Goal: Task Accomplishment & Management: Use online tool/utility

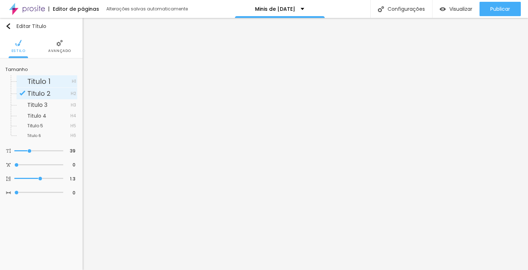
click at [74, 82] on span "H1" at bounding box center [74, 81] width 4 height 4
click at [75, 99] on div "Titulo 2 H2" at bounding box center [47, 93] width 61 height 11
click at [74, 105] on span "H3" at bounding box center [73, 105] width 5 height 4
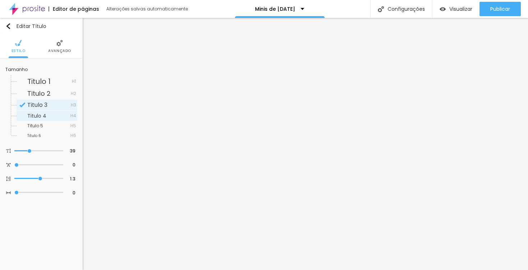
click at [74, 116] on span "H4" at bounding box center [73, 116] width 6 height 4
click at [71, 129] on div "Titulo 5 H5" at bounding box center [47, 125] width 61 height 9
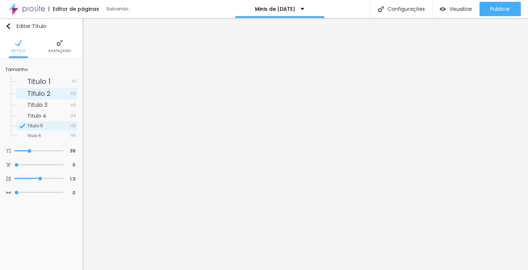
click at [73, 94] on span "H2" at bounding box center [73, 94] width 5 height 4
click at [63, 49] on span "Avançado" at bounding box center [59, 51] width 23 height 4
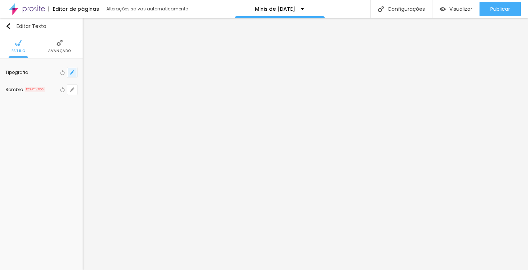
click at [71, 71] on icon "button" at bounding box center [72, 72] width 4 height 4
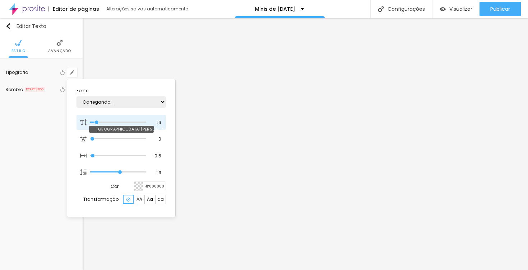
type input "1"
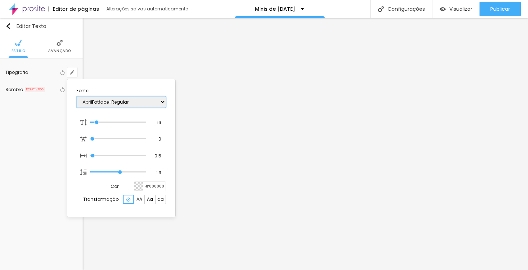
select select "AbrilFatface-Regular"
click at [195, 81] on div at bounding box center [264, 135] width 528 height 270
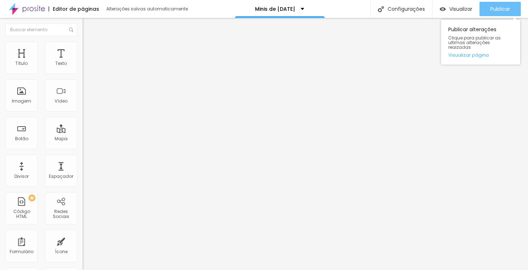
click at [495, 10] on span "Publicar" at bounding box center [500, 9] width 20 height 6
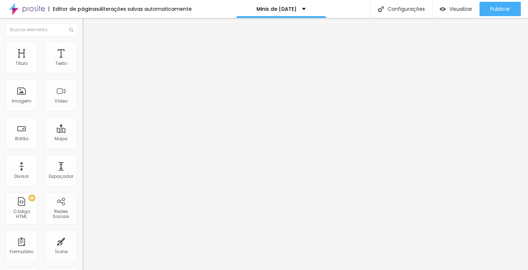
click at [85, 104] on icon "button" at bounding box center [87, 102] width 4 height 4
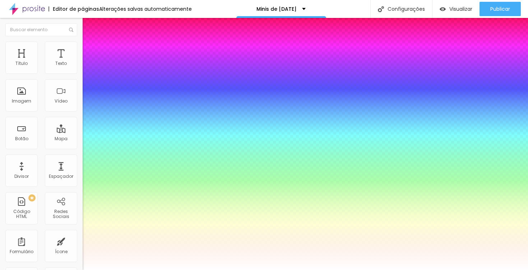
type input "1"
type input "0.5"
type input "70"
type input "1"
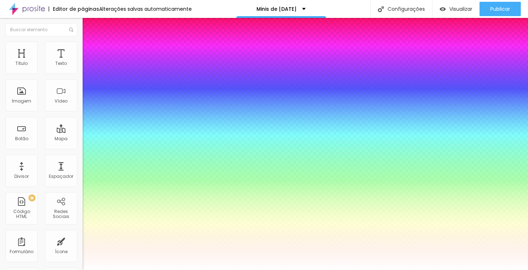
type input "0.5"
type input "70"
type input "1"
type input "0.5"
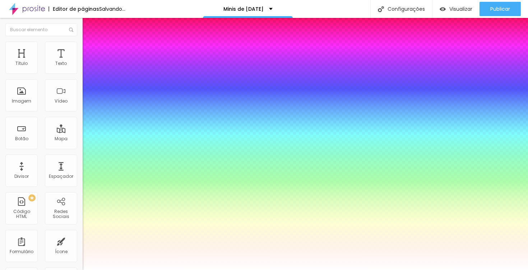
type input "1"
type input "0.5"
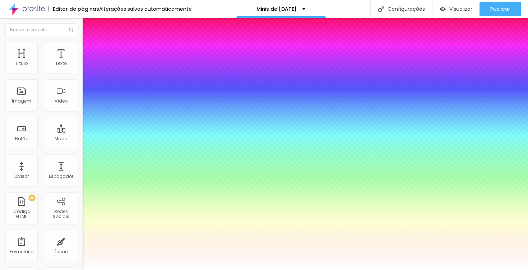
click at [166, 270] on div at bounding box center [264, 270] width 528 height 0
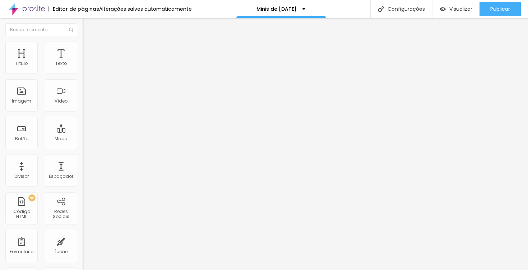
click at [85, 104] on icon "button" at bounding box center [87, 102] width 4 height 4
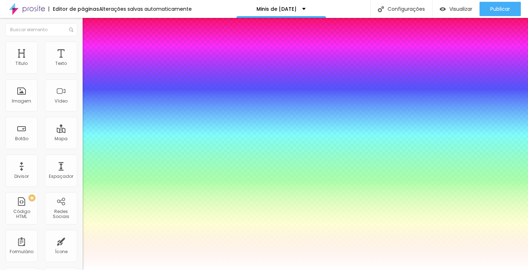
type input "1"
type input "0.5"
type input "49"
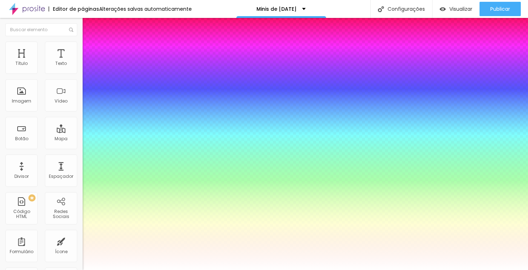
type input "1"
type input "0.5"
type input "49"
type input "1"
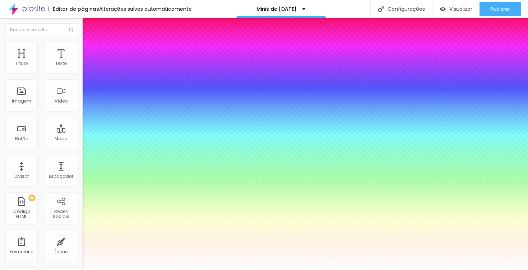
type input "0.5"
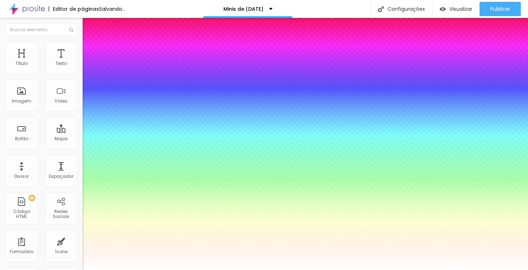
type input "48"
type input "1"
type input "0.5"
type input "46"
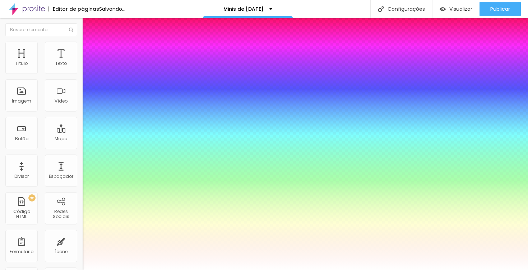
type input "46"
type input "1"
type input "0.5"
type input "44"
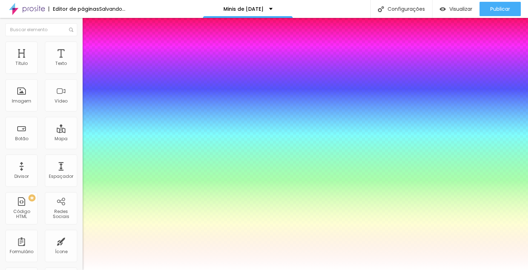
type input "1"
type input "0.5"
type input "42"
type input "1"
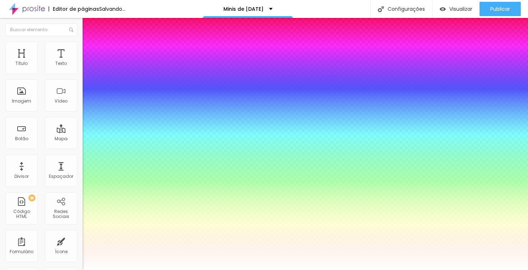
type input "0.5"
type input "40"
type input "1"
type input "0.5"
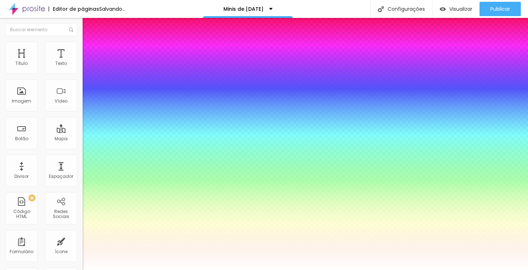
type input "39"
type input "1"
type input "0.5"
type input "37"
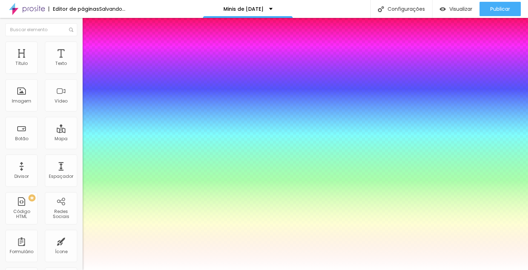
type input "37"
type input "1"
type input "0.5"
type input "36"
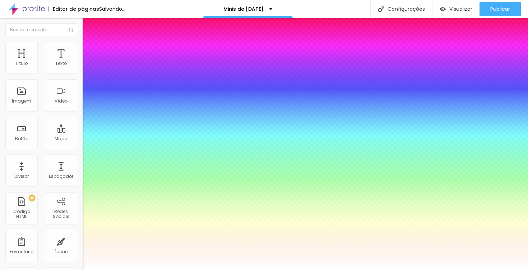
type input "1"
type input "0.5"
type input "35"
type input "1"
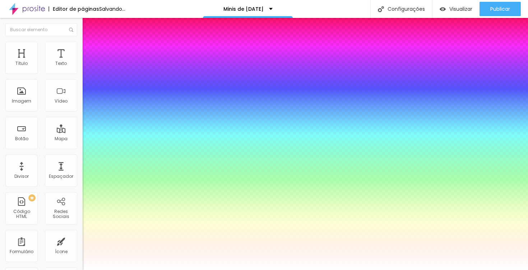
type input "0.5"
type input "34"
type input "1"
type input "0.5"
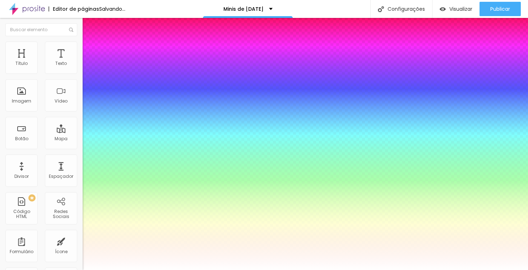
type input "33"
type input "1"
type input "0.5"
type input "32"
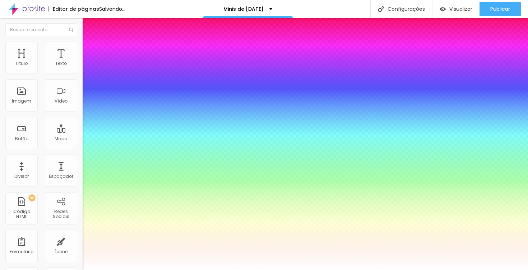
type input "32"
type input "1"
type input "0.5"
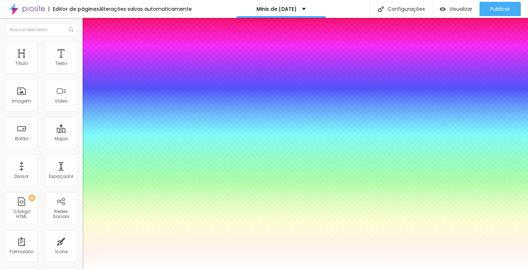
type input "31"
type input "1"
type input "0.5"
type input "30"
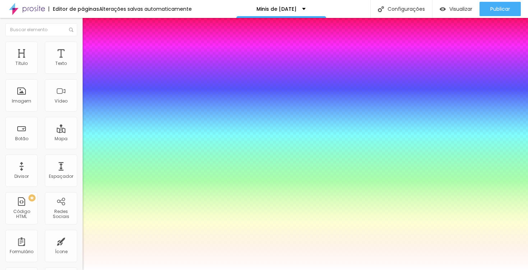
type input "30"
type input "1"
type input "0.5"
type input "29"
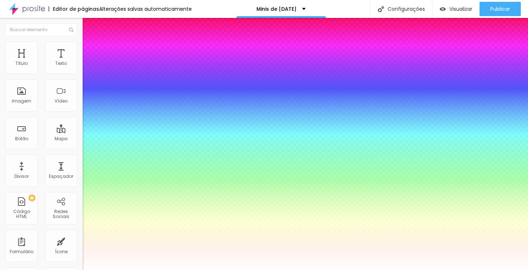
type input "1"
type input "0.5"
type input "28"
type input "1"
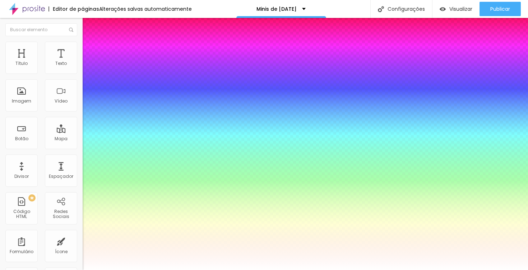
type input "0.5"
type input "27"
type input "1"
type input "0.5"
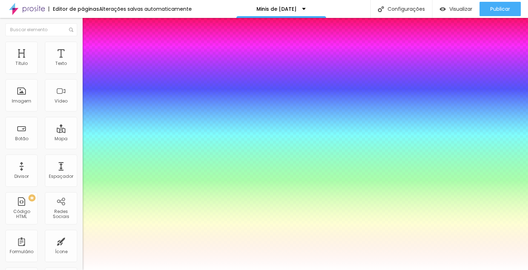
type input "26"
type input "1"
type input "0.5"
type input "24"
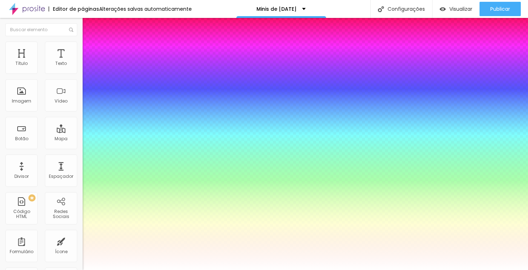
type input "24"
type input "1"
type input "0.5"
type input "22"
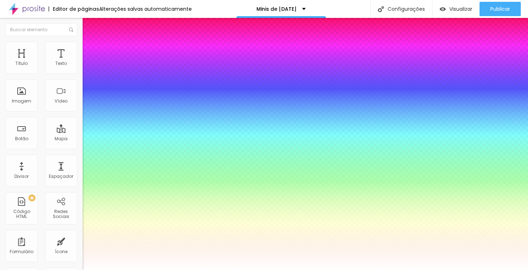
type input "1"
type input "0.5"
type input "20"
type input "1"
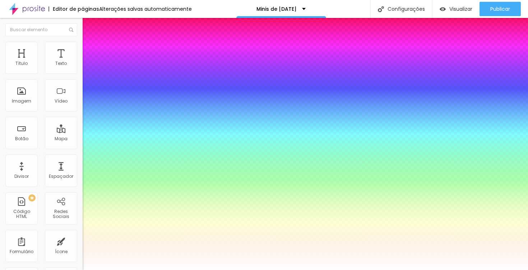
type input "0.5"
type input "19"
type input "1"
type input "0.5"
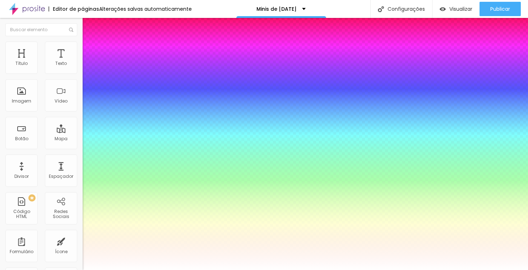
type input "18"
type input "1"
type input "0.5"
type input "17"
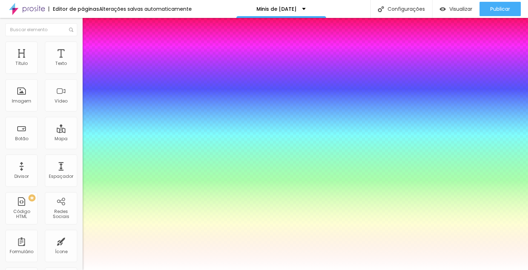
type input "17"
type input "1"
type input "0.5"
type input "16"
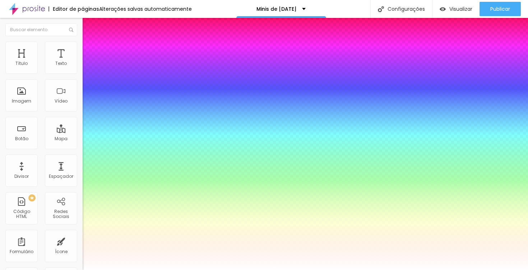
type input "1"
type input "0.5"
type input "14"
type input "1"
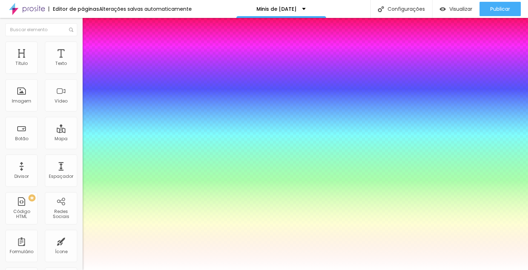
type input "0.5"
type input "13"
type input "1"
type input "0.5"
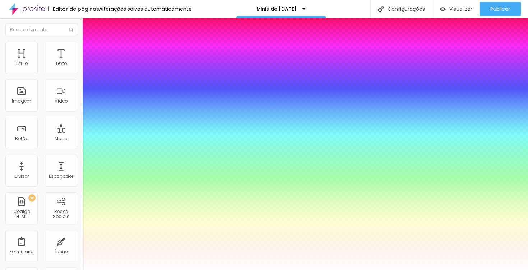
type input "14"
type input "1"
type input "0.5"
type input "15"
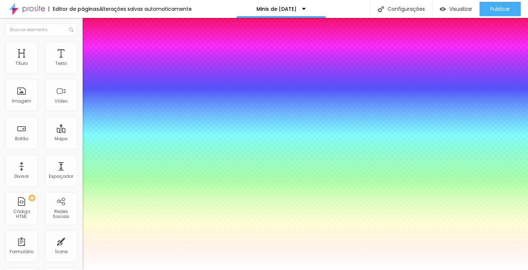
type input "15"
type input "1"
type input "0.5"
type input "16"
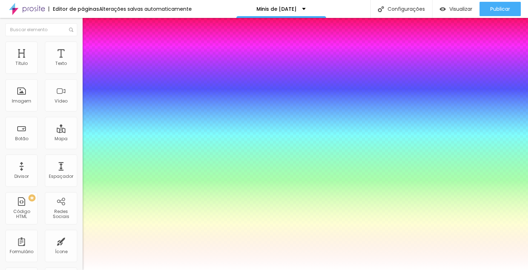
type input "1"
type input "0.5"
type input "17"
type input "1"
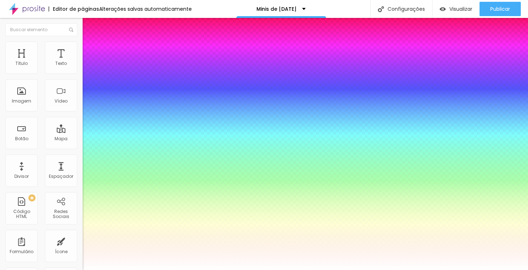
type input "0.5"
type input "18"
type input "1"
type input "0.5"
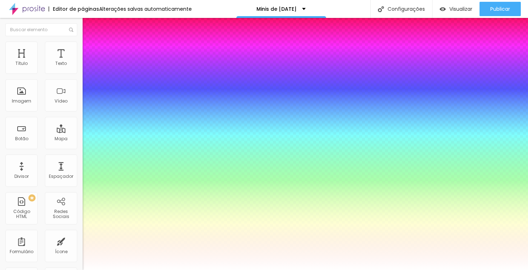
type input "20"
type input "1"
type input "0.5"
type input "22"
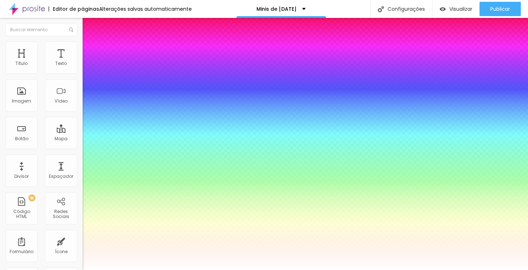
type input "22"
type input "1"
type input "0.5"
type input "24"
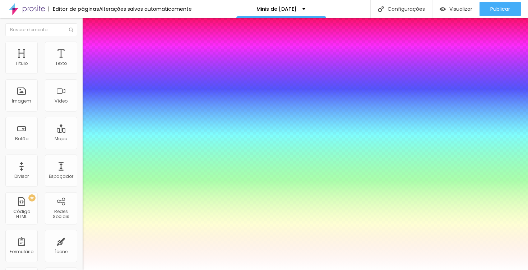
type input "1"
type input "0.5"
type input "26"
type input "1"
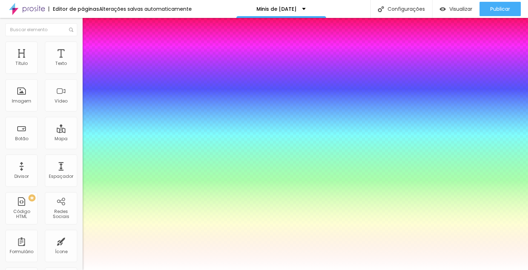
type input "0.5"
type input "28"
type input "1"
type input "0.5"
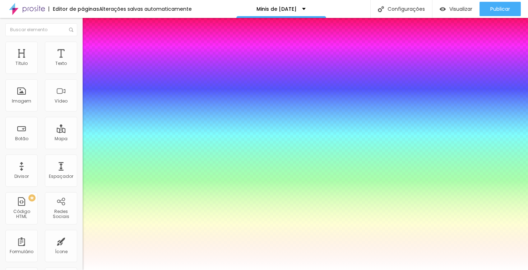
type input "30"
type input "1"
type input "0.5"
type input "32"
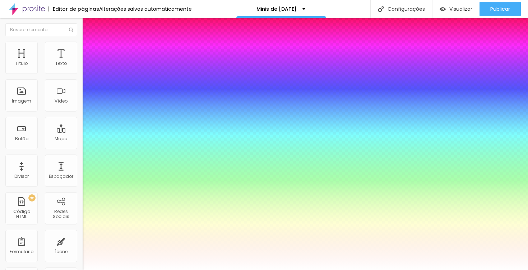
type input "32"
type input "1"
type input "0.5"
type input "35"
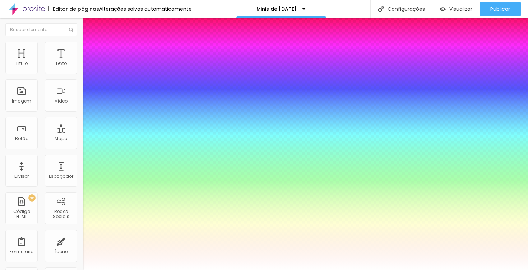
type input "1"
type input "0.5"
type input "37"
type input "1"
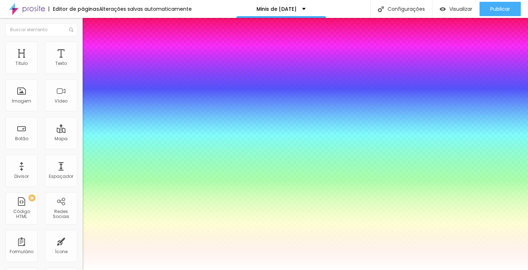
type input "0.5"
type input "39"
type input "1"
type input "0.5"
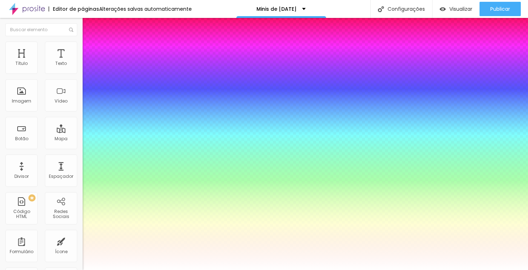
type input "40"
type input "1"
type input "0.5"
type input "41"
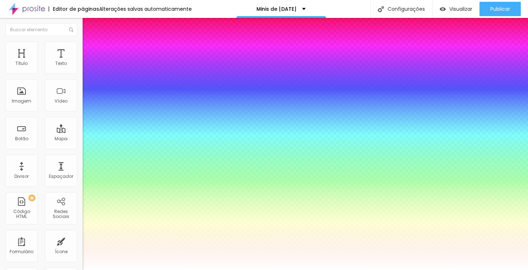
type input "41"
type input "1"
type input "0.5"
type input "42"
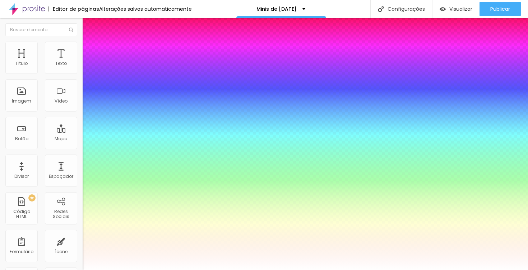
type input "1"
type input "0.5"
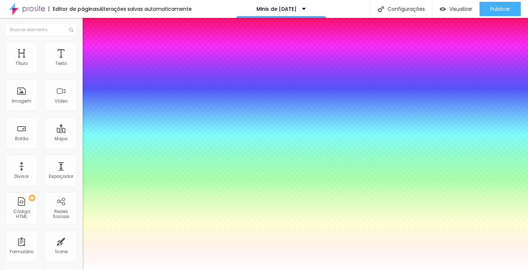
click at [57, 270] on div at bounding box center [264, 270] width 528 height 0
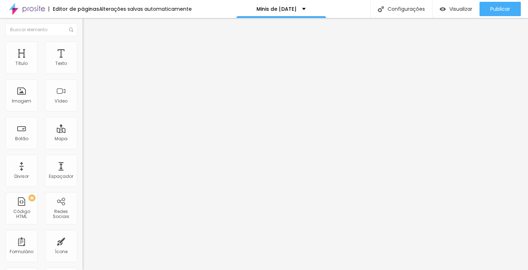
click at [83, 45] on img at bounding box center [86, 45] width 6 height 6
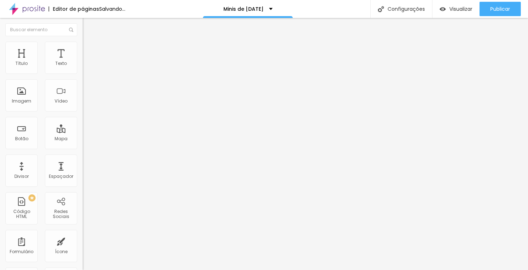
drag, startPoint x: 20, startPoint y: 72, endPoint x: -1, endPoint y: 68, distance: 21.6
click at [0, 68] on html "Editor de páginas Salvando... Minis de [DATE] Configurações Configurações da pá…" at bounding box center [264, 135] width 528 height 270
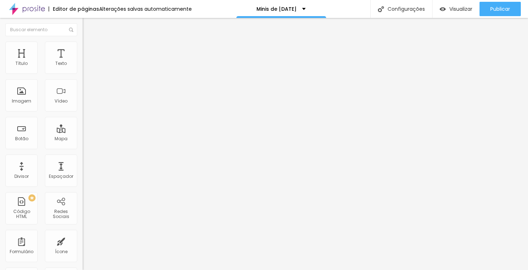
click at [83, 234] on input "range" at bounding box center [106, 237] width 46 height 6
click at [83, 49] on li "Avançado" at bounding box center [124, 52] width 83 height 7
drag, startPoint x: 31, startPoint y: 71, endPoint x: 8, endPoint y: 69, distance: 22.5
click at [83, 68] on div "0 px Espaçamento Interno" at bounding box center [124, 107] width 83 height 102
drag, startPoint x: 17, startPoint y: 71, endPoint x: -1, endPoint y: 67, distance: 18.0
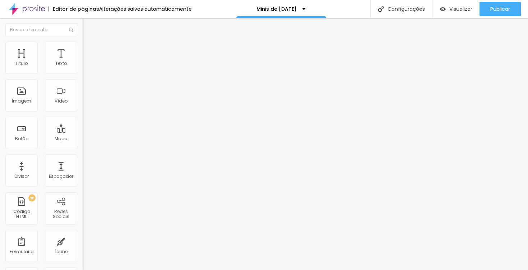
click at [0, 67] on html "Editor de páginas Alterações [PERSON_NAME] automaticamente Minis de [DATE] Conf…" at bounding box center [264, 135] width 528 height 270
click at [83, 45] on img at bounding box center [86, 45] width 6 height 6
click at [83, 49] on img at bounding box center [86, 52] width 6 height 6
drag, startPoint x: 40, startPoint y: 85, endPoint x: 33, endPoint y: 85, distance: 6.8
click at [83, 241] on input "range" at bounding box center [106, 244] width 46 height 6
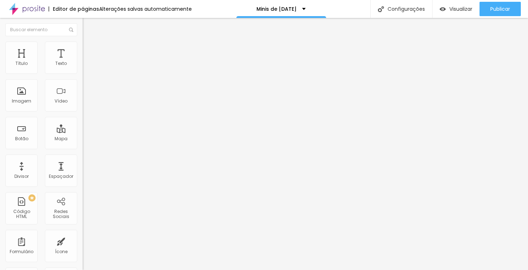
drag, startPoint x: 46, startPoint y: 72, endPoint x: 25, endPoint y: 66, distance: 21.5
click at [83, 66] on div "5 Espaçamento entre colunas" at bounding box center [124, 107] width 83 height 102
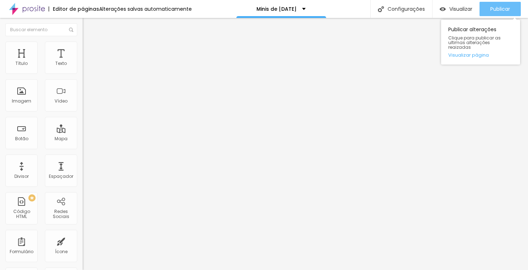
click at [495, 9] on span "Publicar" at bounding box center [500, 9] width 20 height 6
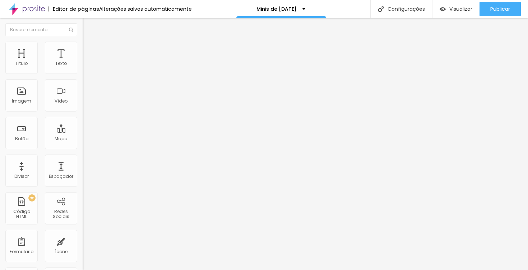
click at [85, 67] on icon "button" at bounding box center [87, 64] width 4 height 4
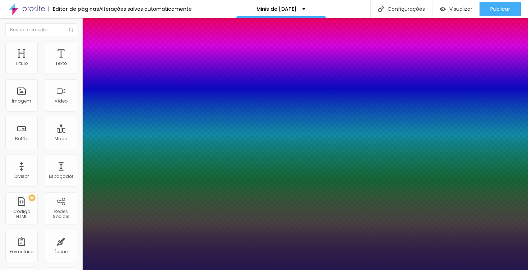
click at [201, 270] on div at bounding box center [264, 270] width 528 height 0
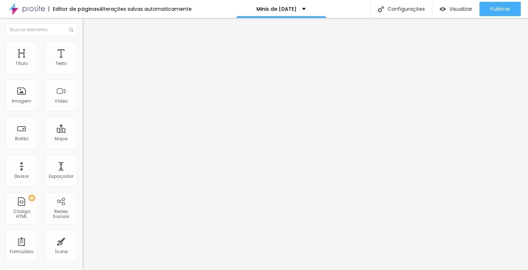
click at [83, 69] on button "button" at bounding box center [88, 65] width 10 height 8
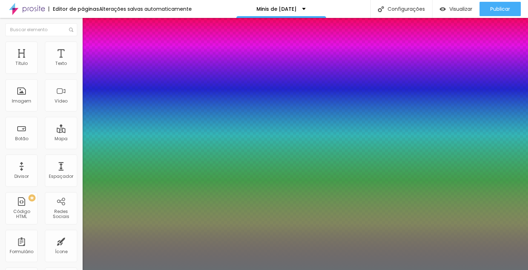
click at [226, 270] on div at bounding box center [264, 270] width 528 height 0
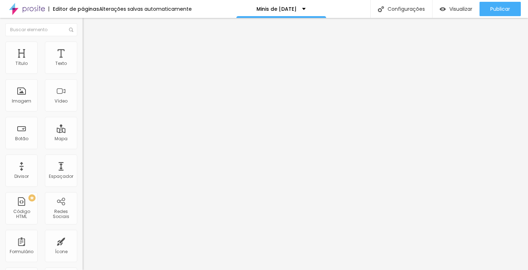
click at [86, 66] on icon "button" at bounding box center [87, 64] width 3 height 3
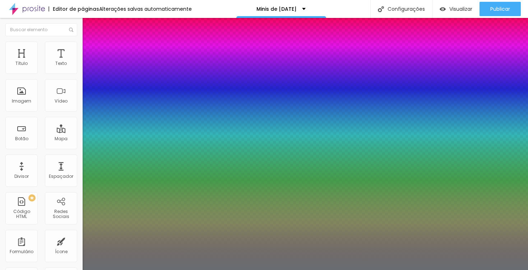
click at [370, 270] on div at bounding box center [264, 270] width 528 height 0
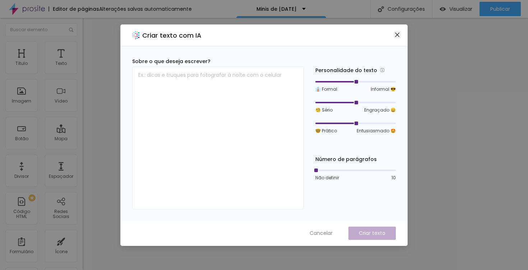
click at [398, 33] on icon "close" at bounding box center [397, 35] width 6 height 6
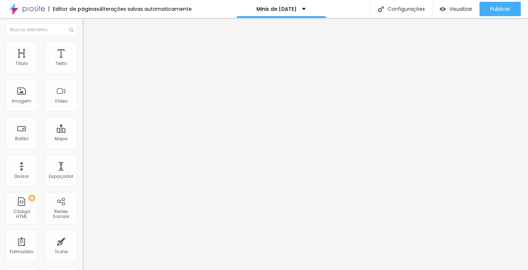
drag, startPoint x: 32, startPoint y: 78, endPoint x: 38, endPoint y: 84, distance: 8.9
click at [83, 68] on input "Click me" at bounding box center [126, 63] width 86 height 7
click at [83, 45] on img at bounding box center [86, 45] width 6 height 6
click at [83, 47] on li "Estilo" at bounding box center [124, 45] width 83 height 7
click at [83, 43] on img at bounding box center [86, 45] width 6 height 6
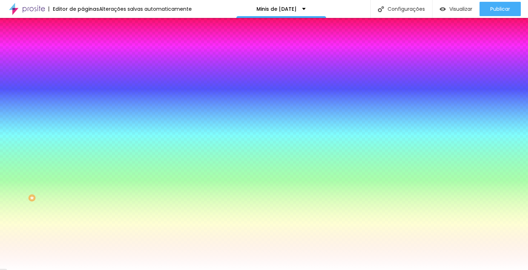
click at [83, 49] on img at bounding box center [86, 52] width 6 height 6
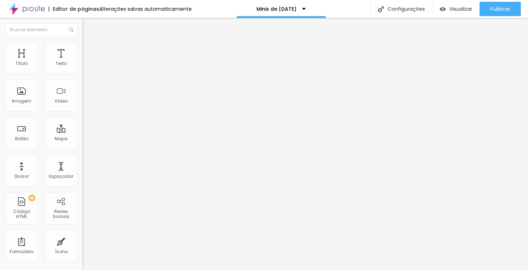
click at [83, 43] on img at bounding box center [86, 45] width 6 height 6
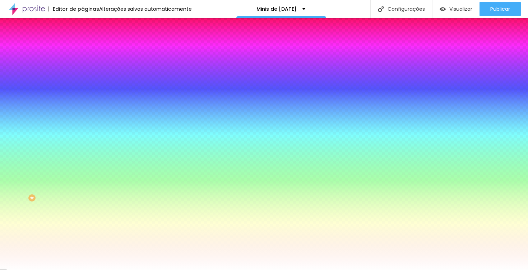
click at [83, 244] on div at bounding box center [124, 244] width 83 height 0
click at [83, 72] on input "#FFFFFF" at bounding box center [126, 72] width 86 height 7
drag, startPoint x: 75, startPoint y: 72, endPoint x: 54, endPoint y: 72, distance: 20.8
click at [83, 72] on div "#FFFFFF" at bounding box center [124, 72] width 83 height 7
paste input "EADCDB"
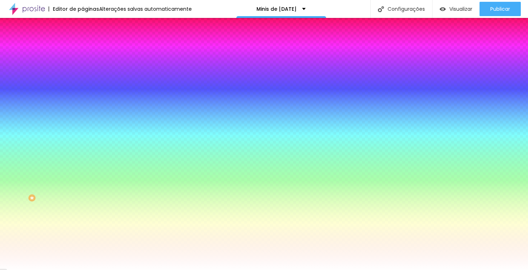
click at [89, 42] on span "Conteúdo" at bounding box center [100, 39] width 22 height 6
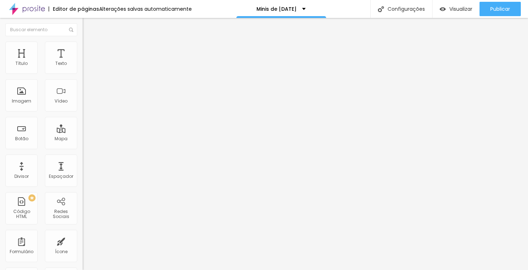
click at [83, 113] on span "Normal" at bounding box center [91, 110] width 16 height 6
click at [83, 129] on span "Grande" at bounding box center [91, 125] width 17 height 6
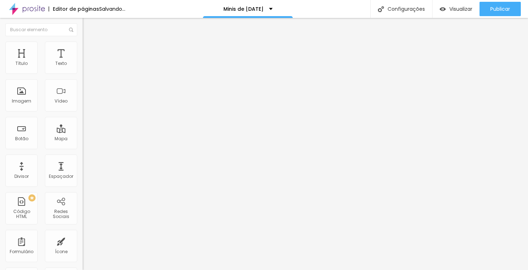
click at [83, 49] on img at bounding box center [86, 52] width 6 height 6
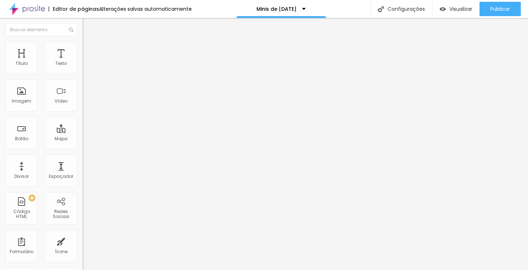
click at [83, 44] on img at bounding box center [86, 45] width 6 height 6
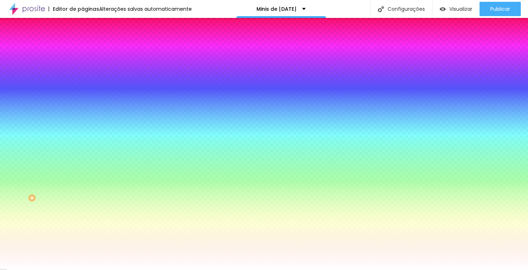
click at [86, 90] on icon "button" at bounding box center [87, 91] width 3 height 3
click at [322, 270] on div at bounding box center [264, 270] width 528 height 0
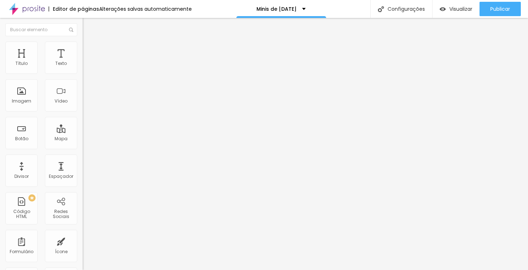
click at [83, 45] on img at bounding box center [86, 45] width 6 height 6
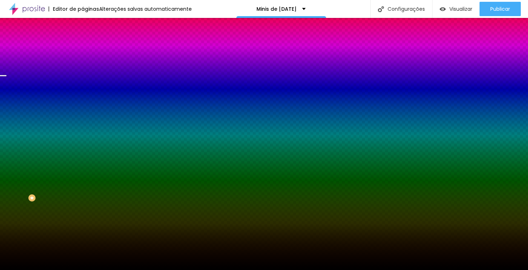
click at [83, 66] on span "Trocar imagem" at bounding box center [102, 63] width 39 height 6
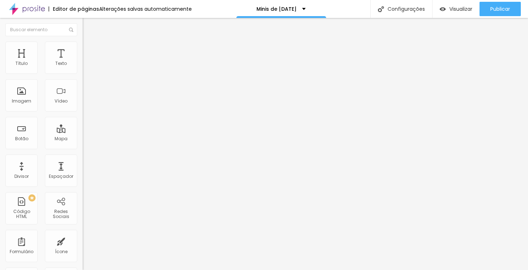
click at [83, 133] on div "Editar Seção Conteúdo Estilo Avançado Modo Encaixotado Encaixotado Completo" at bounding box center [124, 144] width 83 height 252
click at [88, 28] on img "button" at bounding box center [91, 26] width 6 height 6
click at [83, 46] on li "Estilo" at bounding box center [124, 45] width 83 height 7
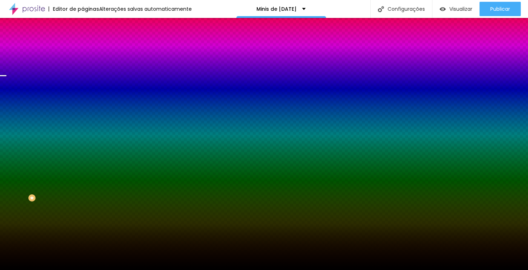
click at [83, 49] on li "Avançado" at bounding box center [124, 52] width 83 height 7
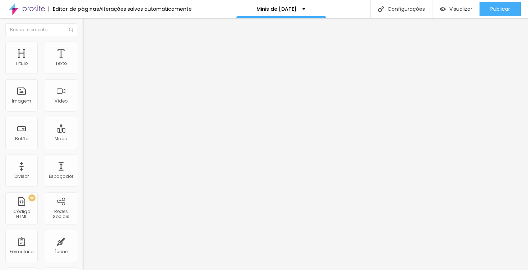
drag, startPoint x: 31, startPoint y: 85, endPoint x: 17, endPoint y: 84, distance: 14.1
click at [83, 241] on div at bounding box center [124, 244] width 83 height 6
click at [83, 49] on img at bounding box center [86, 52] width 6 height 6
click at [83, 46] on img at bounding box center [86, 45] width 6 height 6
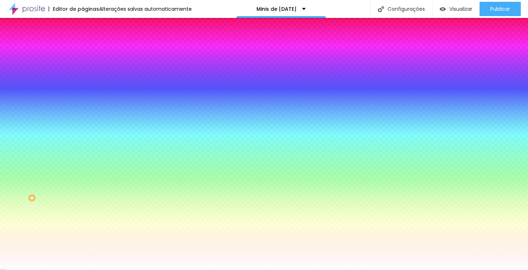
click at [83, 264] on div at bounding box center [124, 264] width 83 height 0
click at [83, 244] on div at bounding box center [124, 244] width 83 height 0
click at [45, 175] on div at bounding box center [264, 135] width 528 height 270
click at [45, 181] on div at bounding box center [264, 135] width 528 height 270
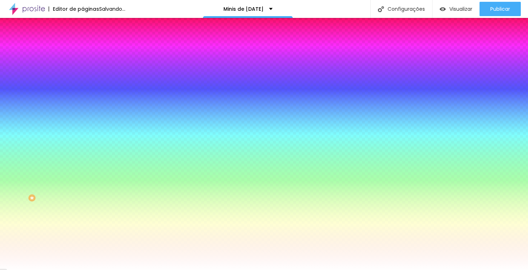
click at [46, 187] on div at bounding box center [264, 135] width 528 height 270
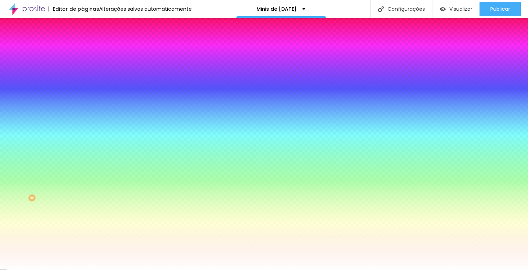
drag, startPoint x: 74, startPoint y: 155, endPoint x: 53, endPoint y: 154, distance: 21.6
click at [83, 244] on div "#A83131" at bounding box center [124, 247] width 83 height 7
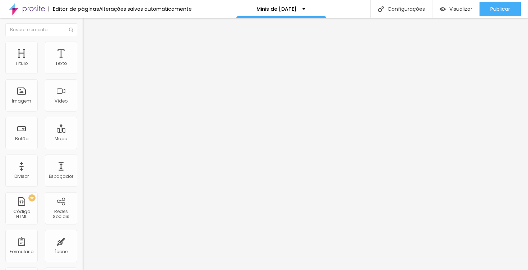
click at [83, 49] on img at bounding box center [86, 52] width 6 height 6
click at [83, 44] on li "Estilo" at bounding box center [124, 45] width 83 height 7
click at [86, 103] on icon "button" at bounding box center [87, 102] width 3 height 3
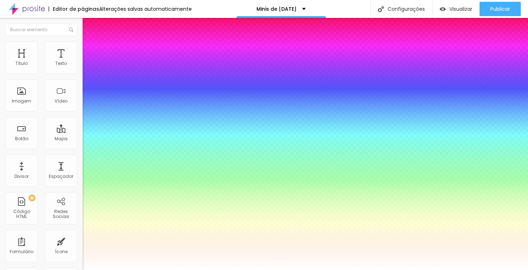
click at [270, 270] on div at bounding box center [264, 270] width 528 height 0
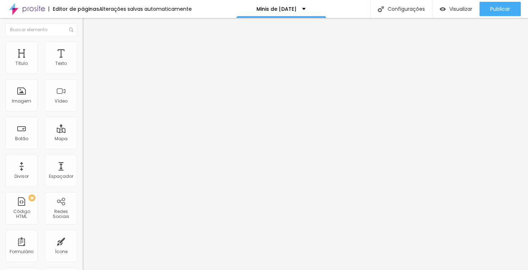
click at [83, 48] on ul "Estilo Avançado" at bounding box center [124, 41] width 83 height 14
click at [86, 103] on icon "button" at bounding box center [87, 102] width 3 height 3
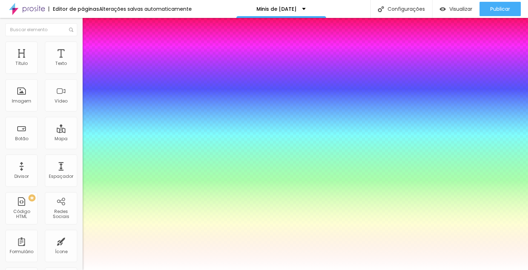
click at [274, 270] on div at bounding box center [264, 270] width 528 height 0
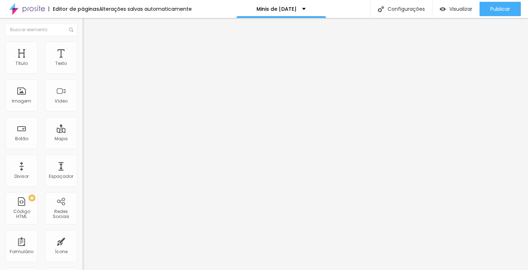
click at [83, 62] on span "Trocar imagem" at bounding box center [102, 59] width 39 height 6
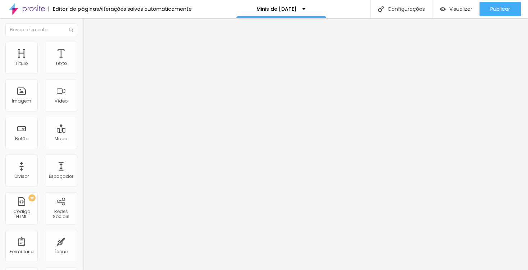
scroll to position [19, 0]
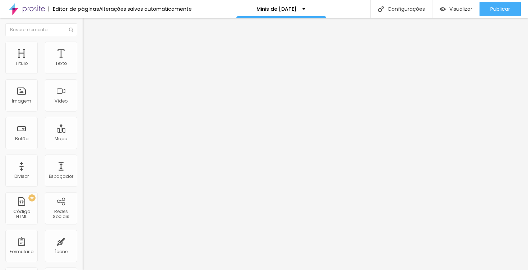
click at [83, 62] on span "Trocar imagem" at bounding box center [102, 59] width 39 height 6
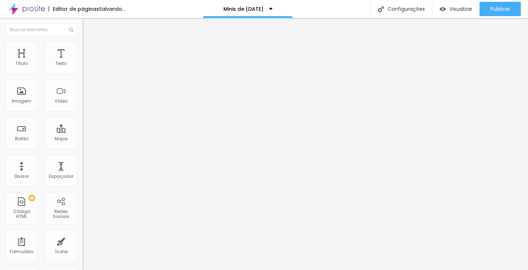
click at [83, 44] on li "Estilo" at bounding box center [124, 45] width 83 height 7
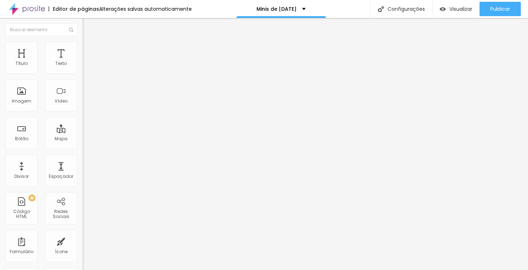
drag, startPoint x: 76, startPoint y: 78, endPoint x: 42, endPoint y: 78, distance: 33.4
click at [83, 74] on input "range" at bounding box center [106, 71] width 46 height 6
drag, startPoint x: 42, startPoint y: 78, endPoint x: 84, endPoint y: 76, distance: 42.1
click at [84, 76] on div "Título Texto Imagem Vídeo Botão Mapa Divisor Espaçador PREMIUM Código HTML Rede…" at bounding box center [264, 144] width 528 height 252
click at [83, 49] on img at bounding box center [86, 52] width 6 height 6
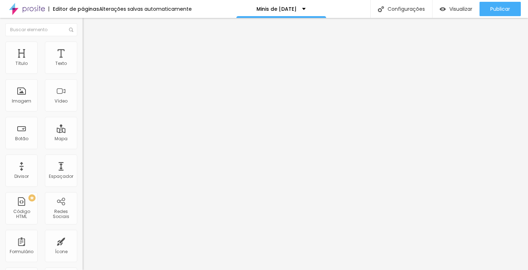
click at [83, 44] on img at bounding box center [86, 45] width 6 height 6
click at [83, 74] on input "range" at bounding box center [106, 71] width 46 height 6
drag, startPoint x: 28, startPoint y: 79, endPoint x: 37, endPoint y: 79, distance: 9.3
click at [83, 74] on input "range" at bounding box center [106, 71] width 46 height 6
click at [83, 46] on li "Estilo" at bounding box center [124, 45] width 83 height 7
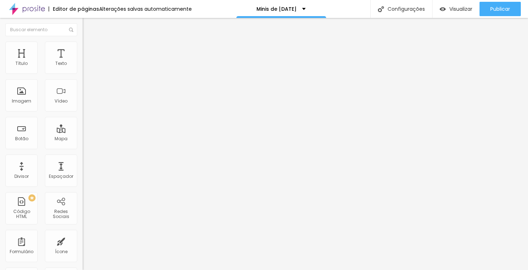
drag, startPoint x: 75, startPoint y: 77, endPoint x: 39, endPoint y: 78, distance: 35.9
click at [83, 74] on input "range" at bounding box center [106, 71] width 46 height 6
click at [83, 112] on span "Original" at bounding box center [91, 109] width 17 height 6
click at [83, 125] on div "Quadrado 1:1" at bounding box center [124, 122] width 83 height 4
click at [83, 112] on span "Original" at bounding box center [91, 109] width 17 height 6
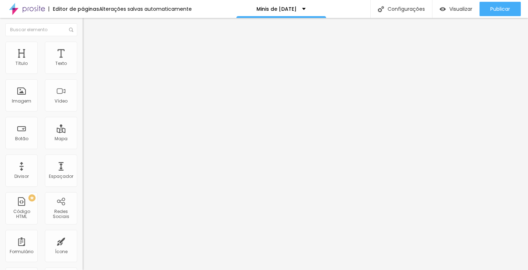
drag, startPoint x: 52, startPoint y: 181, endPoint x: 51, endPoint y: 186, distance: 5.4
click at [83, 131] on ul "Cinema 16:9 Padrão 4:3 Quadrado 1:1 Original" at bounding box center [124, 122] width 83 height 20
click at [83, 125] on span "Quadrado" at bounding box center [94, 122] width 23 height 6
click at [125, 270] on div at bounding box center [264, 275] width 528 height 0
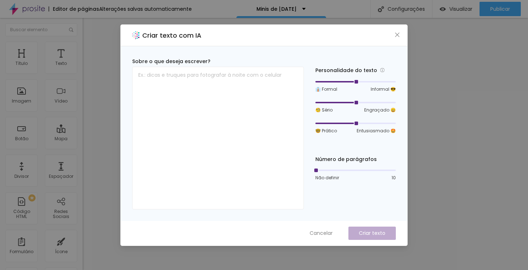
click at [105, 120] on div "Criar texto com IA Sobre o que deseja escrever? Personalidade do texto 👔 Formal…" at bounding box center [264, 135] width 528 height 270
click at [321, 233] on span "Cancelar" at bounding box center [321, 234] width 23 height 8
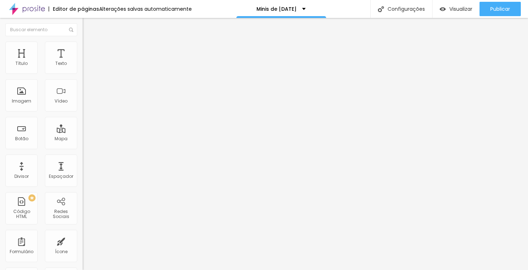
click at [83, 62] on span "Adicionar imagem" at bounding box center [106, 59] width 46 height 6
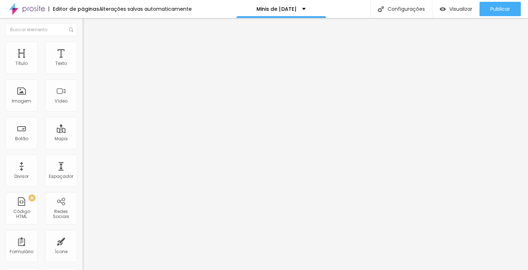
click at [83, 62] on span "Adicionar imagem" at bounding box center [106, 59] width 46 height 6
click at [83, 43] on li "Estilo" at bounding box center [124, 45] width 83 height 7
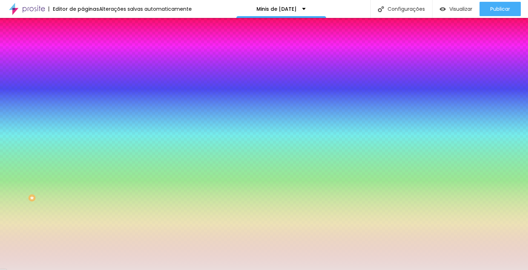
click at [83, 69] on div at bounding box center [124, 69] width 83 height 0
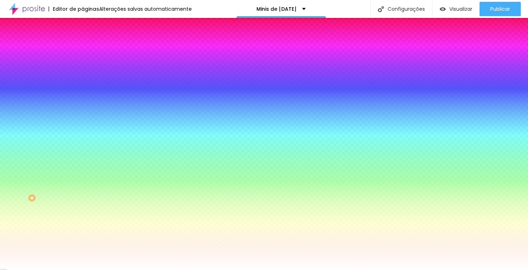
drag, startPoint x: 44, startPoint y: 92, endPoint x: -1, endPoint y: 68, distance: 50.9
click at [0, 68] on html "Editor de páginas Alterações [PERSON_NAME] automaticamente Minis de [DATE] Conf…" at bounding box center [264, 135] width 528 height 270
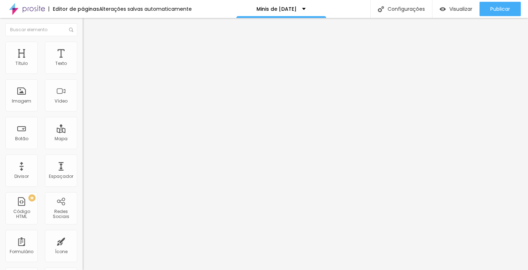
click at [83, 46] on img at bounding box center [86, 45] width 6 height 6
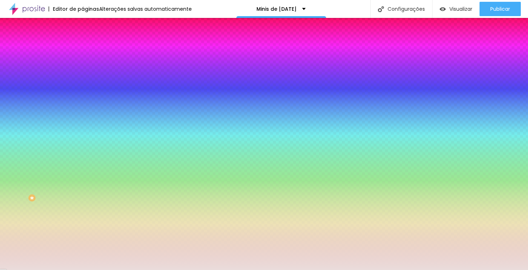
click at [83, 69] on div at bounding box center [124, 69] width 83 height 0
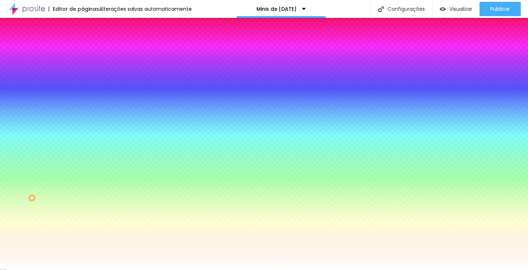
drag, startPoint x: 38, startPoint y: 94, endPoint x: -1, endPoint y: 66, distance: 47.4
click at [0, 66] on html "Editor de páginas Alterações [PERSON_NAME] automaticamente Minis de [DATE] Conf…" at bounding box center [264, 135] width 528 height 270
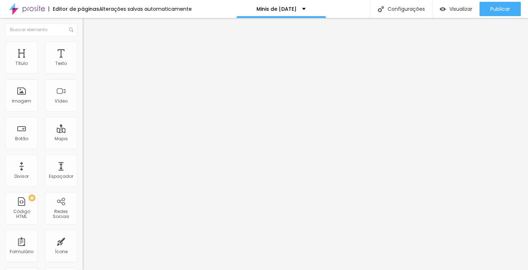
click at [83, 43] on img at bounding box center [86, 45] width 6 height 6
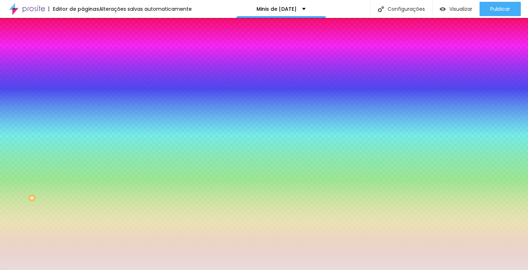
click at [83, 69] on div at bounding box center [124, 69] width 83 height 0
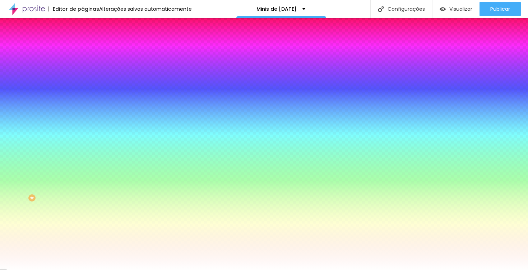
drag, startPoint x: 37, startPoint y: 92, endPoint x: -1, endPoint y: 62, distance: 48.9
click at [0, 62] on html "Editor de páginas Alterações [PERSON_NAME] automaticamente Minis de [DATE] Conf…" at bounding box center [264, 135] width 528 height 270
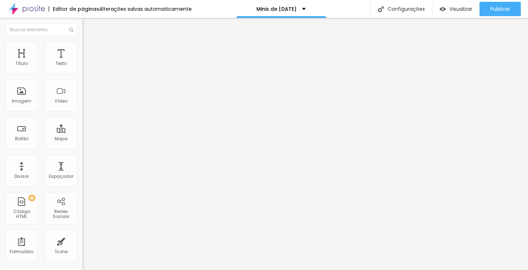
click at [83, 46] on li "Estilo" at bounding box center [124, 45] width 83 height 7
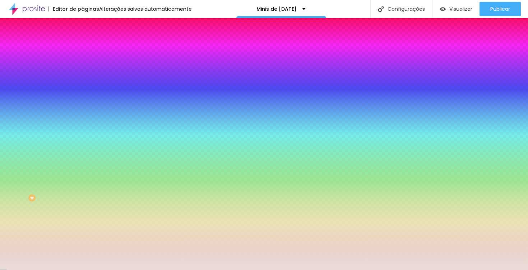
click at [83, 69] on div at bounding box center [124, 69] width 83 height 0
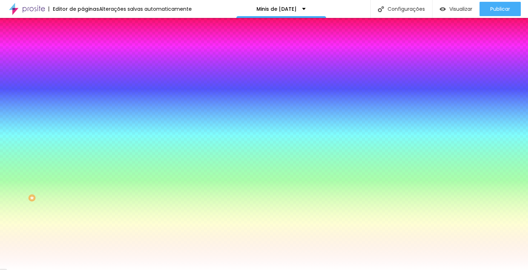
drag, startPoint x: 41, startPoint y: 94, endPoint x: -1, endPoint y: 61, distance: 53.5
click at [0, 61] on html "Editor de páginas Alterações [PERSON_NAME] automaticamente Minis de [DATE] Conf…" at bounding box center [264, 135] width 528 height 270
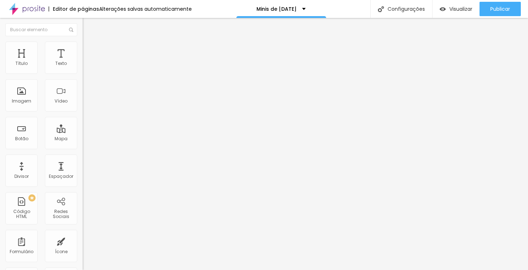
click at [83, 43] on img at bounding box center [86, 45] width 6 height 6
click at [83, 49] on li "Avançado" at bounding box center [124, 52] width 83 height 7
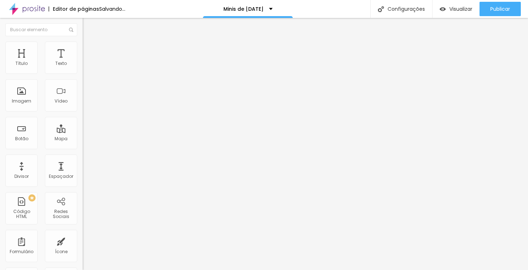
drag, startPoint x: 20, startPoint y: 70, endPoint x: 10, endPoint y: 70, distance: 10.4
click at [83, 70] on div "0 Espaço de cima" at bounding box center [124, 107] width 83 height 102
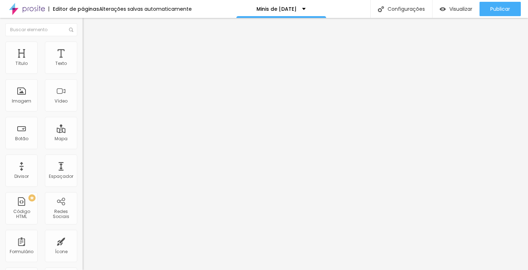
drag, startPoint x: 19, startPoint y: 85, endPoint x: 2, endPoint y: 85, distance: 17.2
click at [83, 85] on div "0 Espaço de cima 0 Espaço de baixo ID Html Classes Html Visível nos dispositivo…" at bounding box center [124, 207] width 83 height 302
click at [83, 42] on li "Conteúdo" at bounding box center [124, 37] width 83 height 7
click at [83, 112] on span "Original" at bounding box center [91, 109] width 17 height 6
click at [83, 125] on span "Quadrado" at bounding box center [94, 122] width 23 height 6
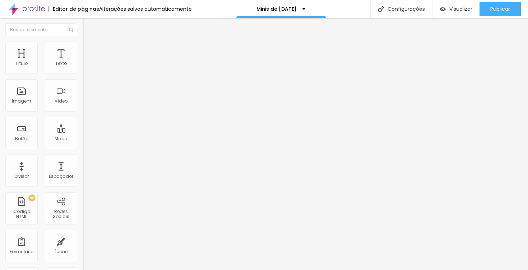
click at [83, 45] on img at bounding box center [86, 45] width 6 height 6
click at [83, 49] on img at bounding box center [86, 52] width 6 height 6
drag, startPoint x: 23, startPoint y: 70, endPoint x: 0, endPoint y: 70, distance: 23.7
click at [0, 70] on html "Editor de páginas Alterações [PERSON_NAME] automaticamente Minis de [DATE] Conf…" at bounding box center [264, 135] width 528 height 270
drag, startPoint x: 20, startPoint y: 87, endPoint x: -1, endPoint y: 87, distance: 21.2
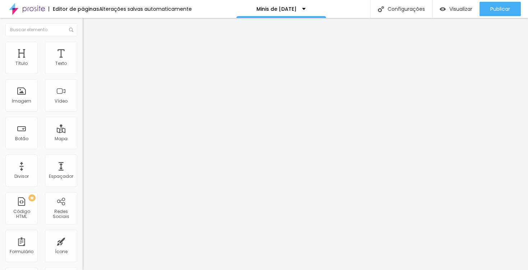
click at [0, 87] on html "Editor de páginas Alterações [PERSON_NAME] automaticamente Minis de [DATE] Conf…" at bounding box center [264, 135] width 528 height 270
click at [83, 41] on img at bounding box center [86, 37] width 6 height 6
click at [83, 112] on span "Original" at bounding box center [91, 109] width 17 height 6
click at [83, 125] on div "Quadrado 1:1" at bounding box center [124, 122] width 83 height 4
click at [83, 43] on img at bounding box center [86, 45] width 6 height 6
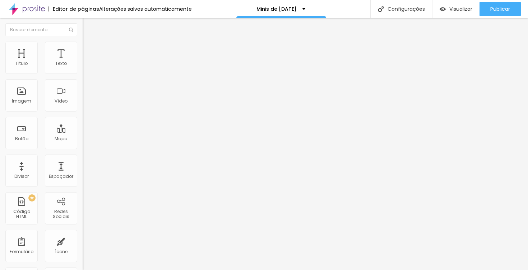
click at [83, 49] on img at bounding box center [86, 52] width 6 height 6
drag, startPoint x: 23, startPoint y: 74, endPoint x: 10, endPoint y: 76, distance: 13.6
click at [83, 76] on div "10 Espaço de cima" at bounding box center [124, 107] width 83 height 102
drag, startPoint x: 16, startPoint y: 70, endPoint x: 8, endPoint y: 71, distance: 8.3
click at [83, 70] on div "0 Espaço de cima" at bounding box center [124, 107] width 83 height 102
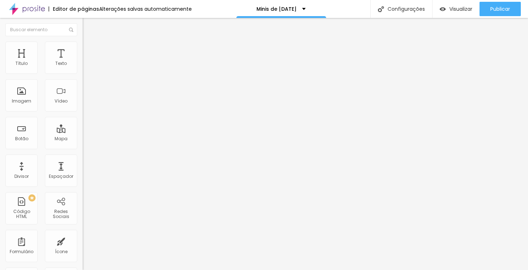
drag, startPoint x: 19, startPoint y: 88, endPoint x: 5, endPoint y: 88, distance: 14.0
click at [83, 158] on div "0 Espaço de baixo" at bounding box center [124, 209] width 83 height 102
click at [83, 41] on img at bounding box center [86, 37] width 6 height 6
click at [83, 112] on span "Original" at bounding box center [91, 109] width 17 height 6
click at [83, 125] on div "Quadrado 1:1" at bounding box center [124, 122] width 83 height 4
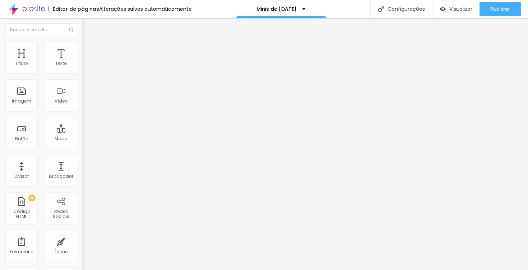
click at [83, 42] on li "Estilo" at bounding box center [124, 45] width 83 height 7
click at [83, 49] on img at bounding box center [86, 52] width 6 height 6
click at [83, 43] on img at bounding box center [86, 45] width 6 height 6
drag, startPoint x: 18, startPoint y: 92, endPoint x: 83, endPoint y: 93, distance: 65.4
click at [83, 93] on div "Título Texto Imagem Vídeo Botão Mapa Divisor Espaçador PREMIUM Código HTML Rede…" at bounding box center [264, 144] width 528 height 252
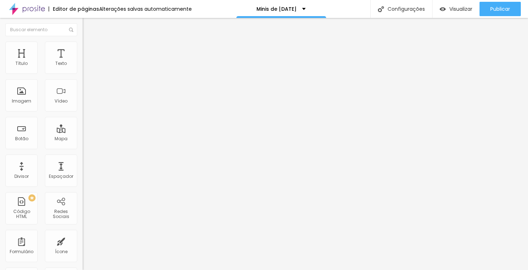
drag, startPoint x: 62, startPoint y: 92, endPoint x: -1, endPoint y: 93, distance: 62.9
click at [0, 93] on html "Editor de páginas Alterações [PERSON_NAME] automaticamente Minis de [DATE] Conf…" at bounding box center [264, 135] width 528 height 270
click at [83, 42] on img at bounding box center [86, 45] width 6 height 6
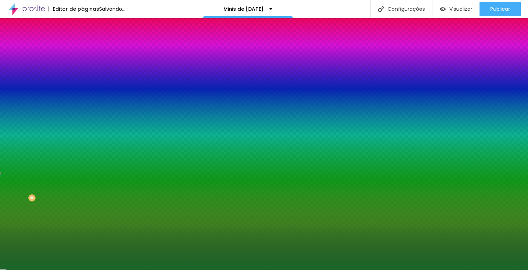
drag, startPoint x: 60, startPoint y: 88, endPoint x: 32, endPoint y: 84, distance: 27.9
click at [83, 84] on div "71 [PERSON_NAME] arredondada" at bounding box center [124, 127] width 83 height 102
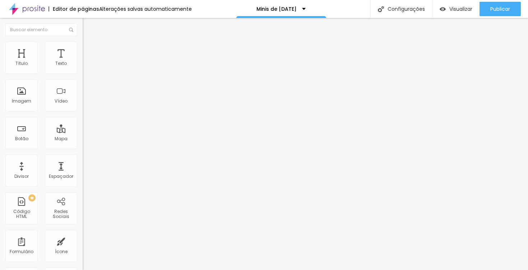
click at [89, 49] on span "Estilo" at bounding box center [94, 46] width 11 height 6
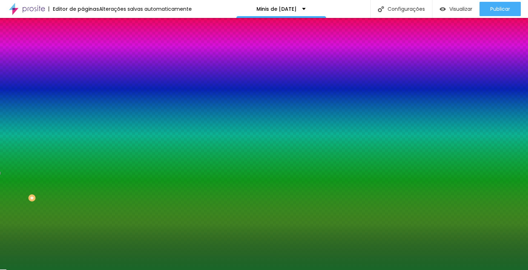
click at [83, 49] on li "Avançado" at bounding box center [124, 52] width 83 height 7
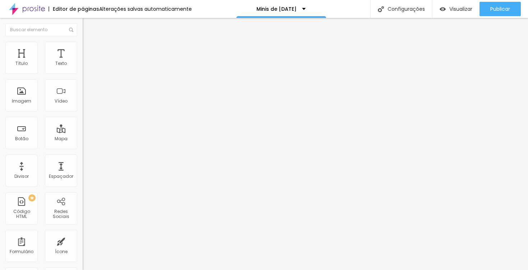
click at [83, 49] on li "Avançado" at bounding box center [124, 52] width 83 height 7
click at [83, 42] on img at bounding box center [86, 45] width 6 height 6
click at [83, 158] on input "range" at bounding box center [106, 161] width 46 height 6
click at [83, 46] on li "Estilo" at bounding box center [124, 45] width 83 height 7
drag, startPoint x: 18, startPoint y: 94, endPoint x: 22, endPoint y: 94, distance: 4.0
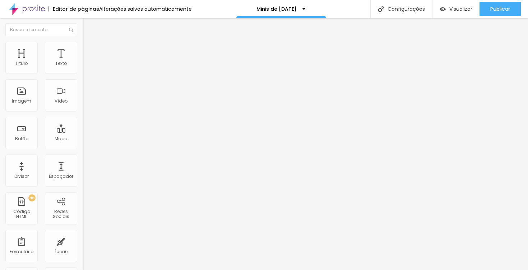
click at [83, 158] on input "range" at bounding box center [106, 161] width 46 height 6
click at [83, 164] on input "21" at bounding box center [98, 168] width 31 height 8
click at [83, 46] on li "Estilo" at bounding box center [124, 45] width 83 height 7
click at [83, 164] on input "0" at bounding box center [98, 168] width 31 height 8
click at [83, 62] on span "Trocar imagem" at bounding box center [102, 59] width 39 height 6
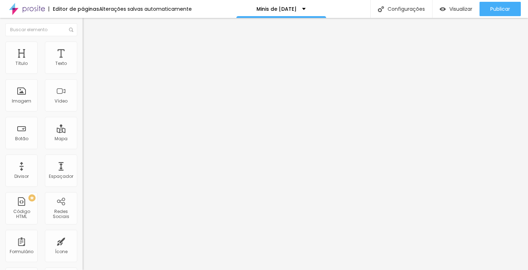
click at [83, 62] on span "Trocar imagem" at bounding box center [102, 59] width 39 height 6
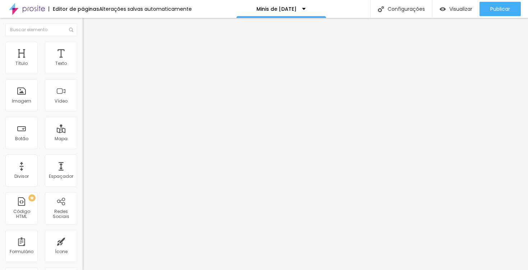
click at [83, 62] on span "Trocar imagem" at bounding box center [102, 59] width 39 height 6
click at [83, 62] on span "Adicionar imagem" at bounding box center [106, 59] width 46 height 6
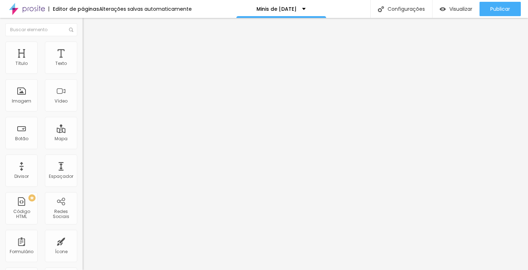
click at [83, 46] on li "Estilo" at bounding box center [124, 45] width 83 height 7
click at [83, 164] on input "0" at bounding box center [98, 168] width 31 height 8
click at [466, 8] on span "Visualizar" at bounding box center [460, 9] width 23 height 6
click at [83, 68] on input "AGENDAR" at bounding box center [126, 63] width 86 height 7
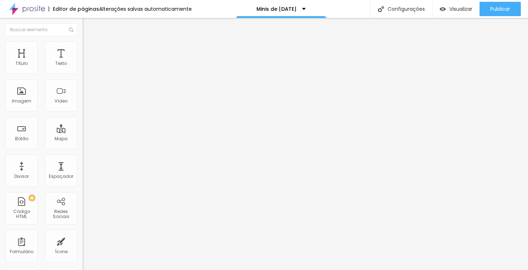
click at [83, 46] on li "Estilo" at bounding box center [124, 45] width 83 height 7
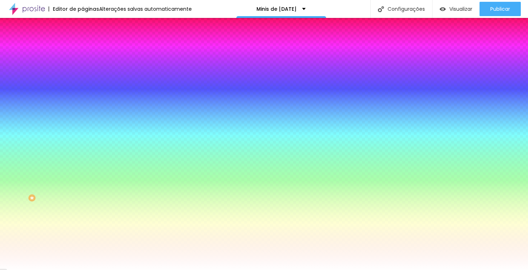
click at [89, 51] on span "Avançado" at bounding box center [101, 54] width 24 height 6
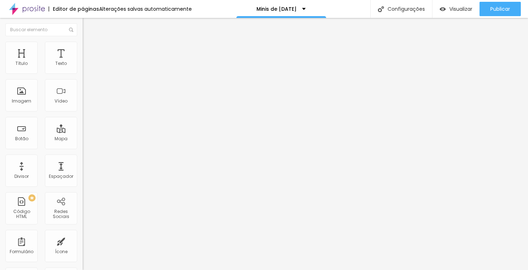
click at [83, 47] on li "Estilo" at bounding box center [124, 45] width 83 height 7
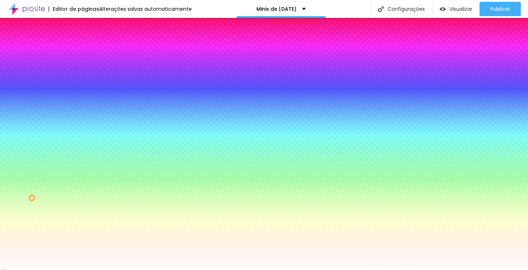
click at [83, 41] on img at bounding box center [86, 37] width 6 height 6
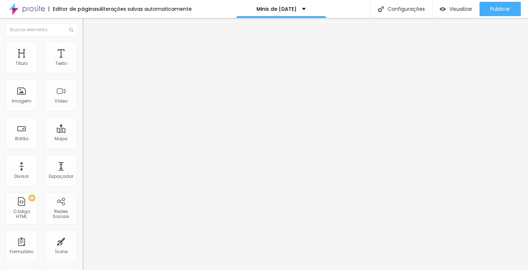
click at [83, 157] on div at bounding box center [124, 157] width 83 height 0
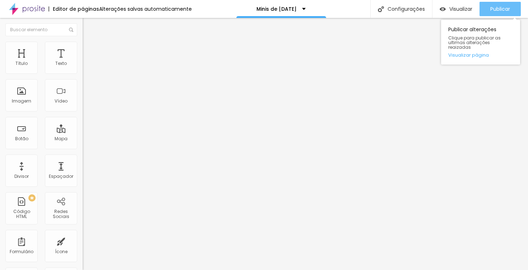
click at [503, 6] on span "Publicar" at bounding box center [500, 9] width 20 height 6
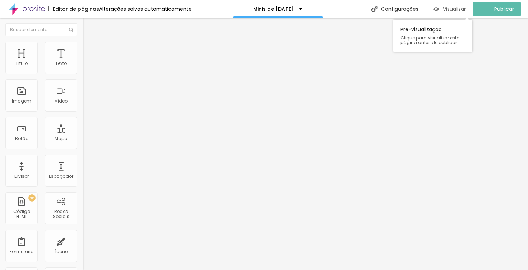
click at [454, 10] on span "Visualizar" at bounding box center [454, 9] width 23 height 6
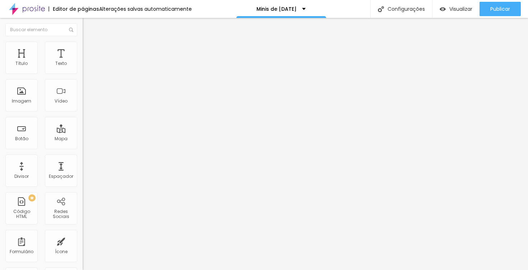
click at [83, 62] on span "Trocar imagem" at bounding box center [102, 59] width 39 height 6
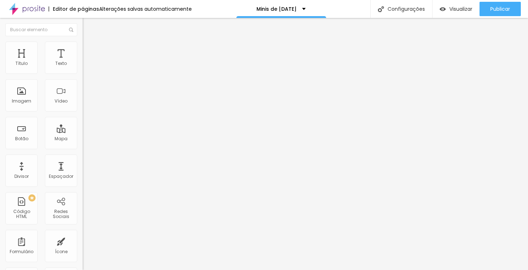
click at [83, 45] on img at bounding box center [86, 45] width 6 height 6
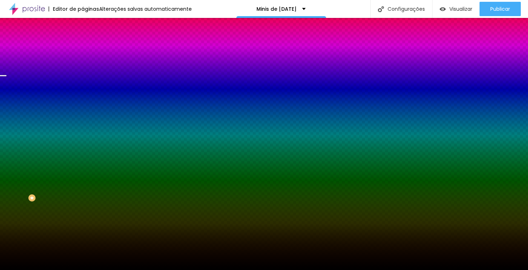
click at [83, 66] on span "Trocar imagem" at bounding box center [102, 63] width 39 height 6
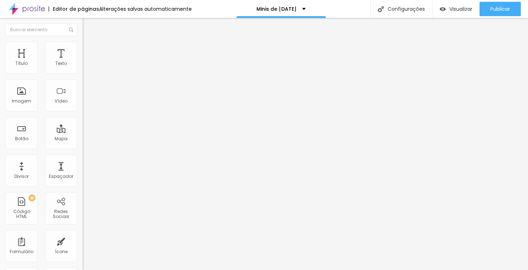
click at [83, 45] on img at bounding box center [86, 45] width 6 height 6
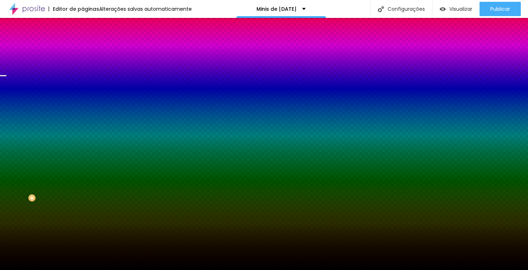
click at [83, 66] on span "Trocar imagem" at bounding box center [102, 63] width 39 height 6
click at [83, 41] on img at bounding box center [86, 37] width 6 height 6
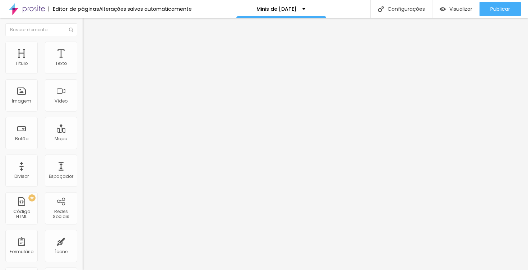
click at [83, 47] on li "Estilo" at bounding box center [124, 45] width 83 height 7
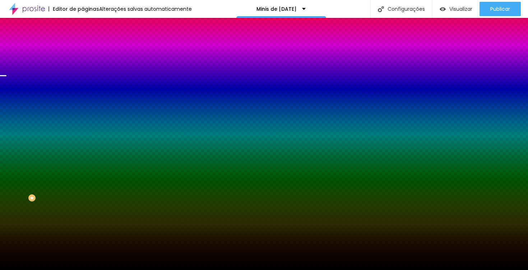
click at [83, 75] on span "Nenhum" at bounding box center [92, 72] width 19 height 6
click at [83, 86] on span "Parallax" at bounding box center [92, 83] width 18 height 6
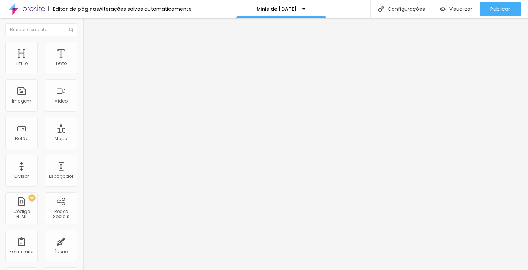
click at [83, 49] on img at bounding box center [86, 52] width 6 height 6
click at [83, 44] on img at bounding box center [86, 45] width 6 height 6
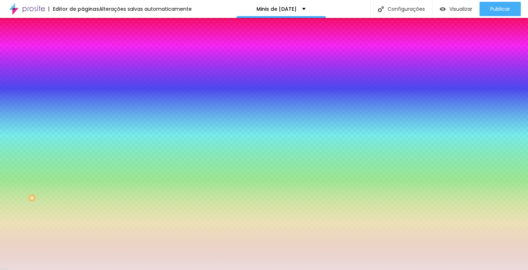
click at [83, 69] on div at bounding box center [124, 69] width 83 height 0
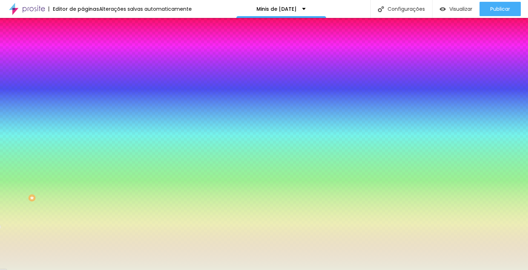
click at [62, 126] on div at bounding box center [264, 135] width 528 height 270
click at [64, 129] on div at bounding box center [264, 135] width 528 height 270
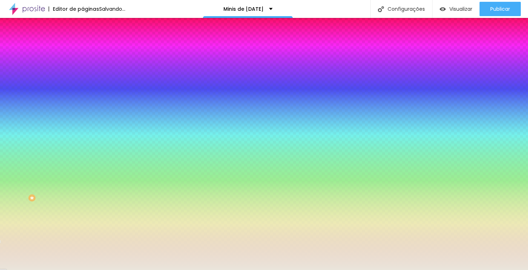
click at [48, 99] on div at bounding box center [264, 135] width 528 height 270
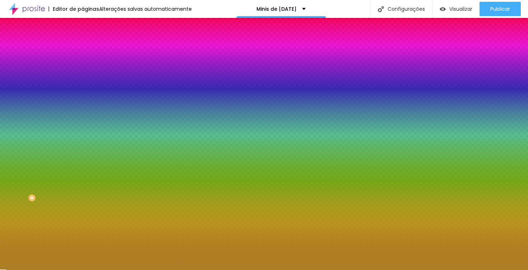
click at [36, 86] on div at bounding box center [264, 135] width 528 height 270
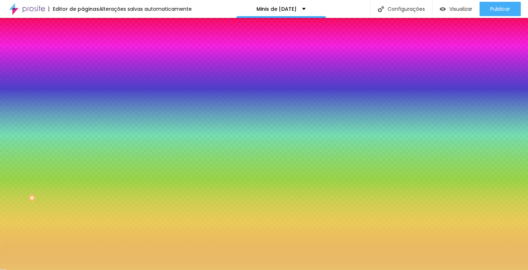
click at [27, 82] on div at bounding box center [264, 135] width 528 height 270
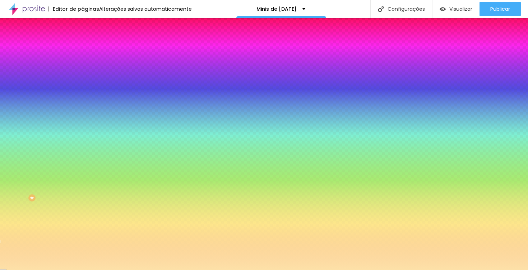
drag, startPoint x: 75, startPoint y: 72, endPoint x: 51, endPoint y: 72, distance: 24.1
click at [83, 72] on div "#E9C06C" at bounding box center [124, 72] width 83 height 7
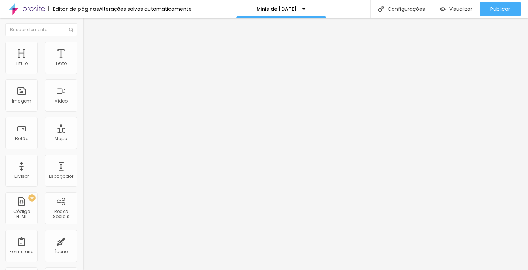
click at [83, 45] on img at bounding box center [86, 45] width 6 height 6
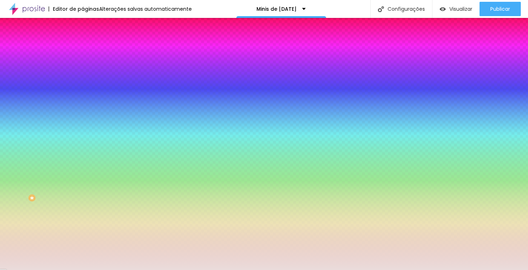
drag, startPoint x: 75, startPoint y: 73, endPoint x: 56, endPoint y: 73, distance: 19.0
click at [83, 73] on input "#EADCDB" at bounding box center [126, 72] width 86 height 7
paste input "E9C06"
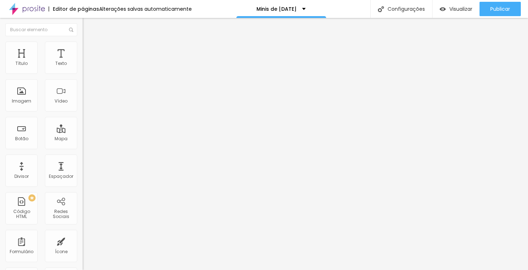
click at [83, 49] on ul "Conteúdo Estilo Avançado" at bounding box center [124, 45] width 83 height 22
click at [83, 46] on img at bounding box center [86, 45] width 6 height 6
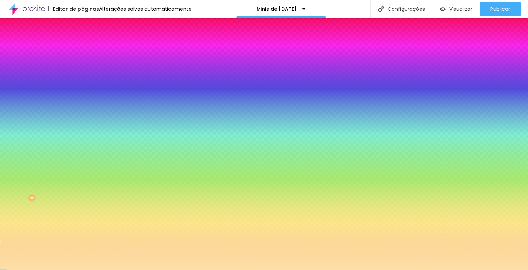
drag, startPoint x: 74, startPoint y: 71, endPoint x: 50, endPoint y: 72, distance: 23.4
click at [83, 72] on div "#FDE1A8" at bounding box center [124, 72] width 83 height 7
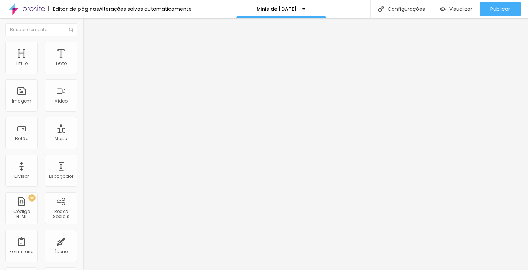
click at [89, 49] on span "Estilo" at bounding box center [94, 46] width 11 height 6
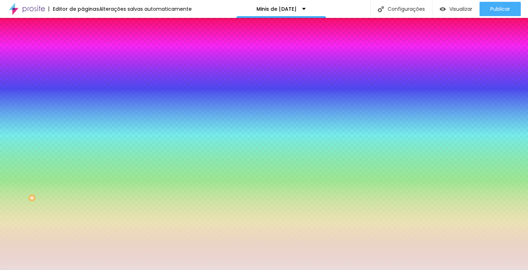
drag, startPoint x: 76, startPoint y: 72, endPoint x: 54, endPoint y: 71, distance: 22.3
click at [83, 71] on div "#EADCDB" at bounding box center [124, 72] width 83 height 7
paste input "FDE1A8"
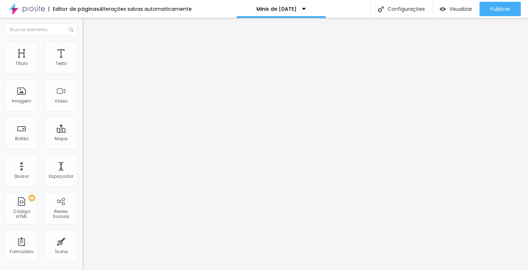
click at [83, 43] on img at bounding box center [86, 45] width 6 height 6
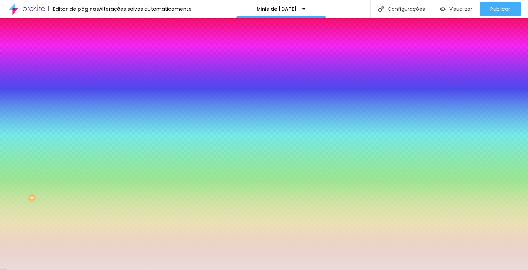
drag, startPoint x: 76, startPoint y: 72, endPoint x: 53, endPoint y: 72, distance: 23.0
click at [83, 72] on div "#EADCDB" at bounding box center [124, 72] width 83 height 7
paste input "FDE1A8"
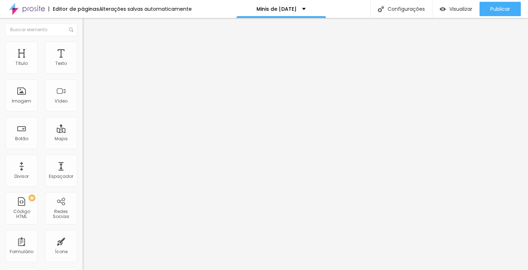
click at [83, 46] on li "Estilo" at bounding box center [124, 45] width 83 height 7
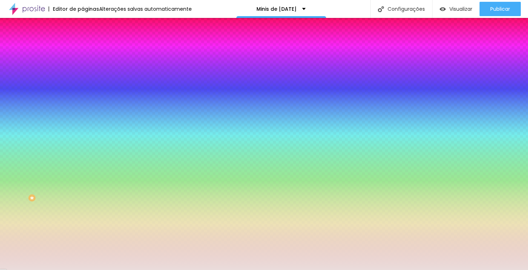
drag, startPoint x: 75, startPoint y: 73, endPoint x: 42, endPoint y: 73, distance: 33.0
click at [83, 73] on div "Voltar ao padrão #EADCDB" at bounding box center [124, 67] width 83 height 15
paste input "FDE1A8"
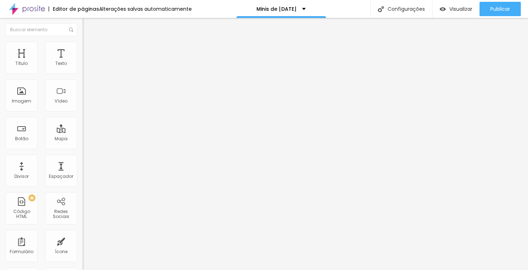
click at [83, 43] on img at bounding box center [86, 45] width 6 height 6
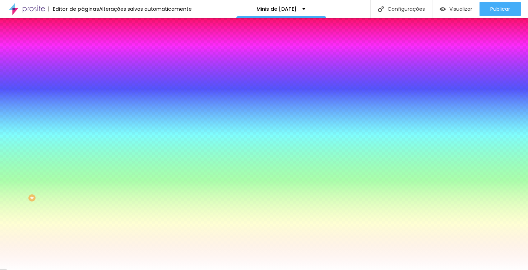
click at [83, 69] on div at bounding box center [124, 69] width 83 height 0
drag, startPoint x: 76, startPoint y: 73, endPoint x: 51, endPoint y: 72, distance: 25.2
click at [83, 72] on div "#EADCDB" at bounding box center [124, 72] width 83 height 7
paste input "FDE1A8"
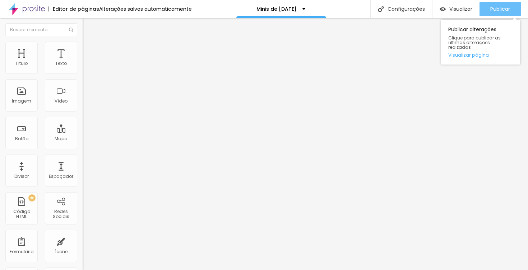
click at [495, 9] on span "Publicar" at bounding box center [500, 9] width 20 height 6
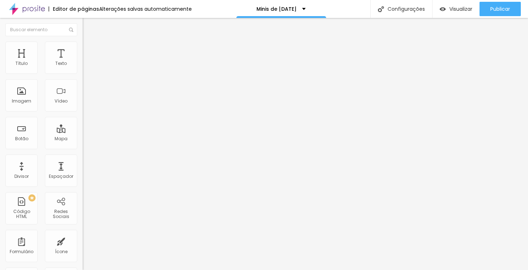
click at [83, 44] on img at bounding box center [86, 45] width 6 height 6
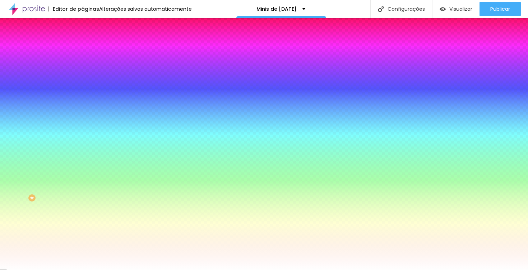
click at [83, 49] on li "Avançado" at bounding box center [124, 52] width 83 height 7
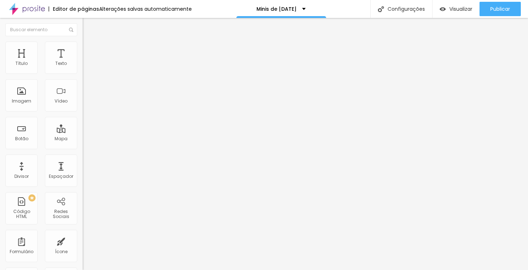
drag, startPoint x: 23, startPoint y: 70, endPoint x: 17, endPoint y: 70, distance: 6.5
click at [83, 139] on input "range" at bounding box center [106, 142] width 46 height 6
drag, startPoint x: 20, startPoint y: 86, endPoint x: 0, endPoint y: 86, distance: 19.8
click at [83, 86] on div "0 Espaço de cima 0 Espaço de baixo ID Html Classes Html Visível nos dispositivo…" at bounding box center [124, 207] width 83 height 302
click at [83, 43] on img at bounding box center [86, 45] width 6 height 6
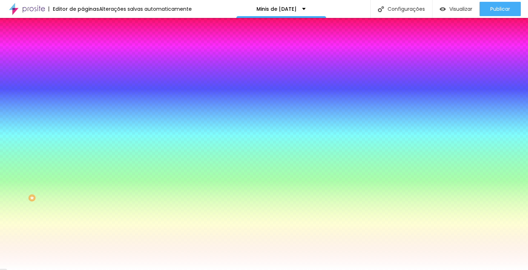
click at [85, 109] on icon "button" at bounding box center [87, 111] width 4 height 4
drag, startPoint x: 79, startPoint y: 134, endPoint x: 105, endPoint y: 133, distance: 26.2
drag, startPoint x: 80, startPoint y: 157, endPoint x: 168, endPoint y: 151, distance: 88.2
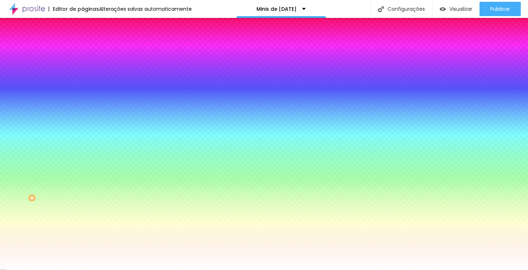
drag, startPoint x: 158, startPoint y: 157, endPoint x: 52, endPoint y: 162, distance: 106.8
click at [52, 162] on body "Editor de páginas Alterações [PERSON_NAME] automaticamente Minis de [DATE] Conf…" at bounding box center [264, 135] width 528 height 270
drag, startPoint x: 80, startPoint y: 156, endPoint x: 188, endPoint y: 158, distance: 107.8
click at [188, 158] on body "Editor de páginas Alterações [PERSON_NAME] automaticamente Minis de [DATE] Conf…" at bounding box center [264, 135] width 528 height 270
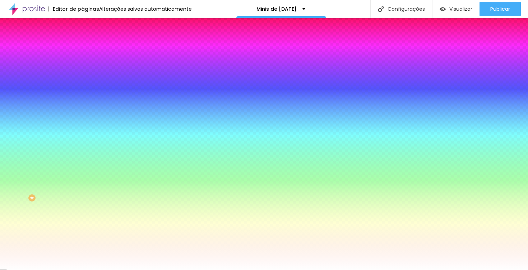
click at [137, 187] on div at bounding box center [264, 135] width 528 height 270
click at [136, 200] on div at bounding box center [264, 135] width 528 height 270
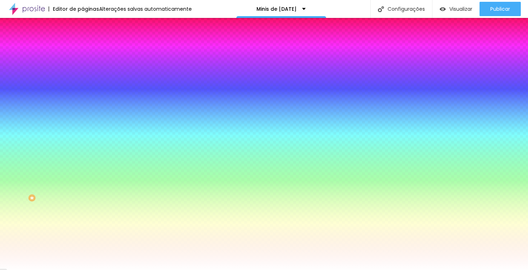
click at [148, 210] on div at bounding box center [264, 135] width 528 height 270
click at [148, 214] on div at bounding box center [264, 135] width 528 height 270
click at [187, 270] on div at bounding box center [264, 270] width 528 height 0
click at [73, 270] on div at bounding box center [264, 270] width 528 height 0
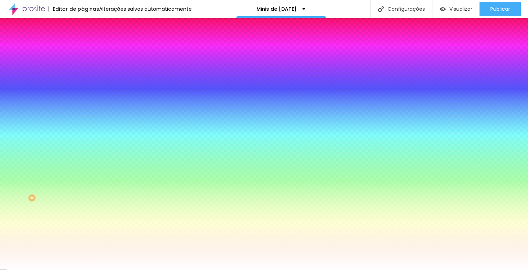
click at [83, 49] on img at bounding box center [86, 52] width 6 height 6
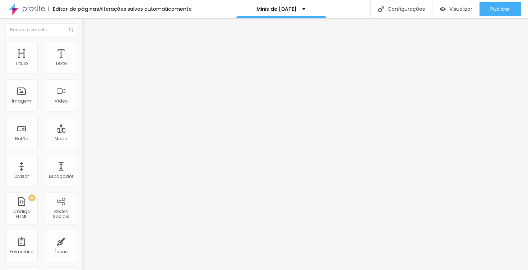
click at [83, 41] on img at bounding box center [86, 37] width 6 height 6
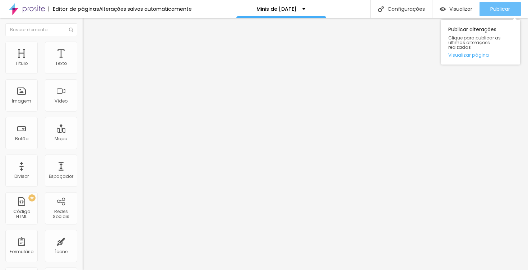
click at [509, 9] on span "Publicar" at bounding box center [500, 9] width 20 height 6
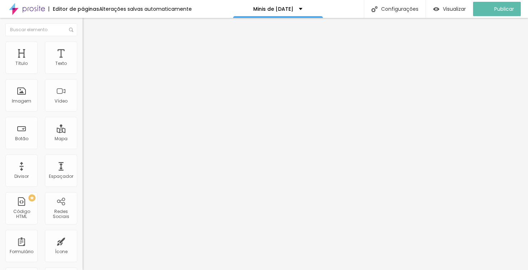
click at [88, 26] on img "button" at bounding box center [91, 26] width 6 height 6
click at [28, 11] on img at bounding box center [27, 9] width 36 height 18
